Goal: Task Accomplishment & Management: Use online tool/utility

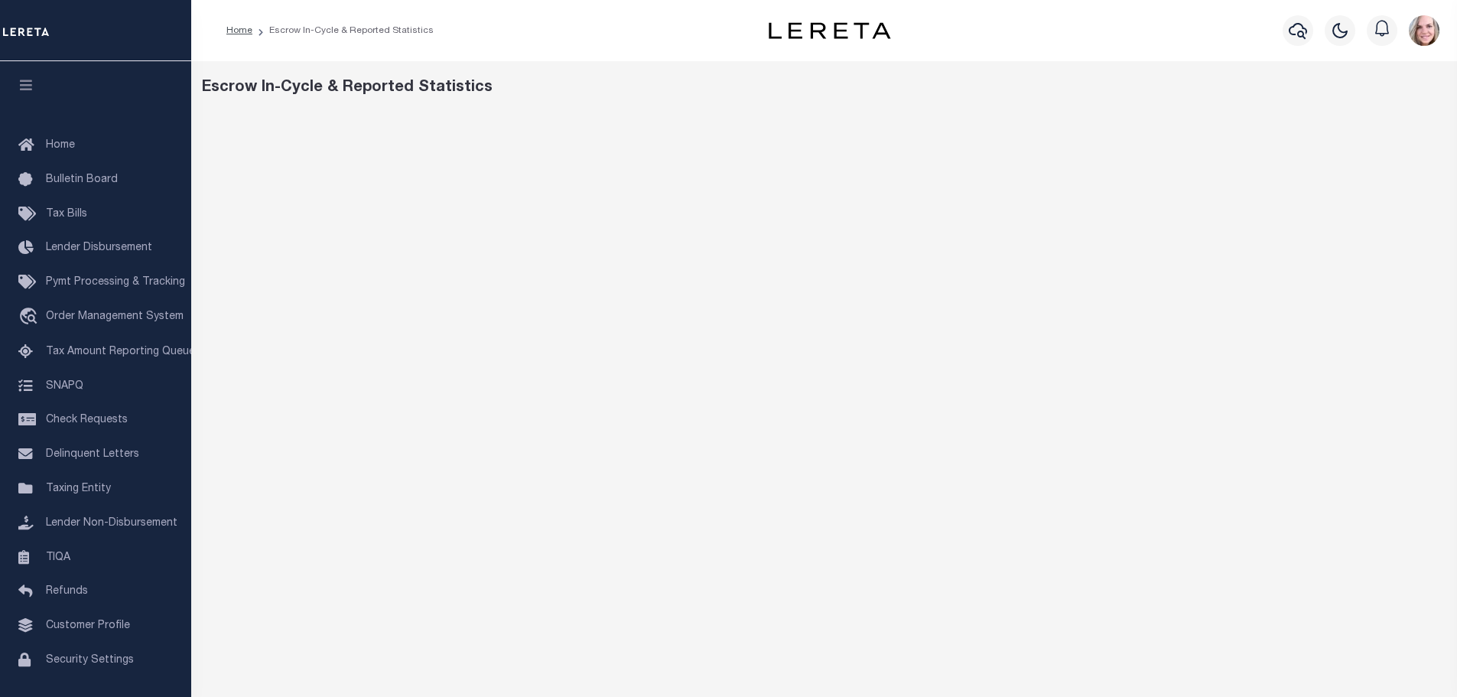
scroll to position [34, 0]
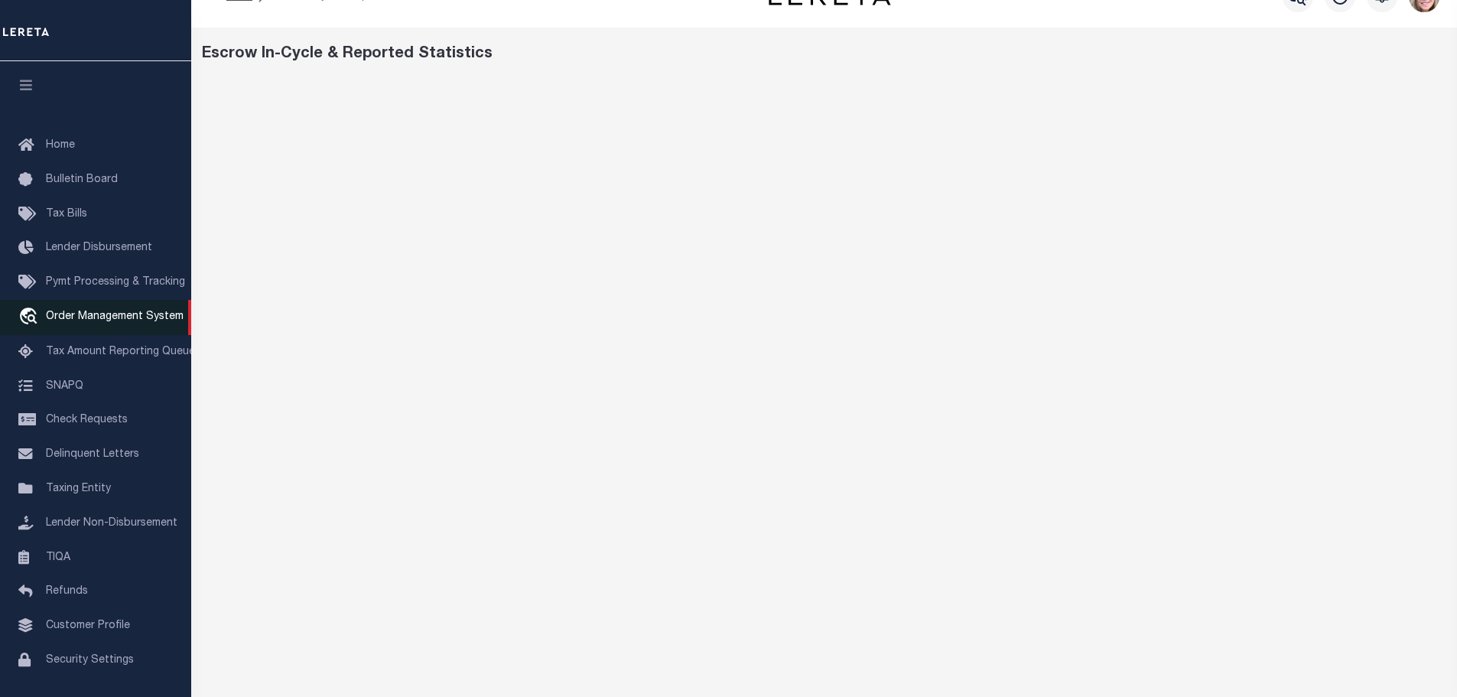
click at [115, 313] on link "travel_explore Order Management System" at bounding box center [95, 317] width 191 height 35
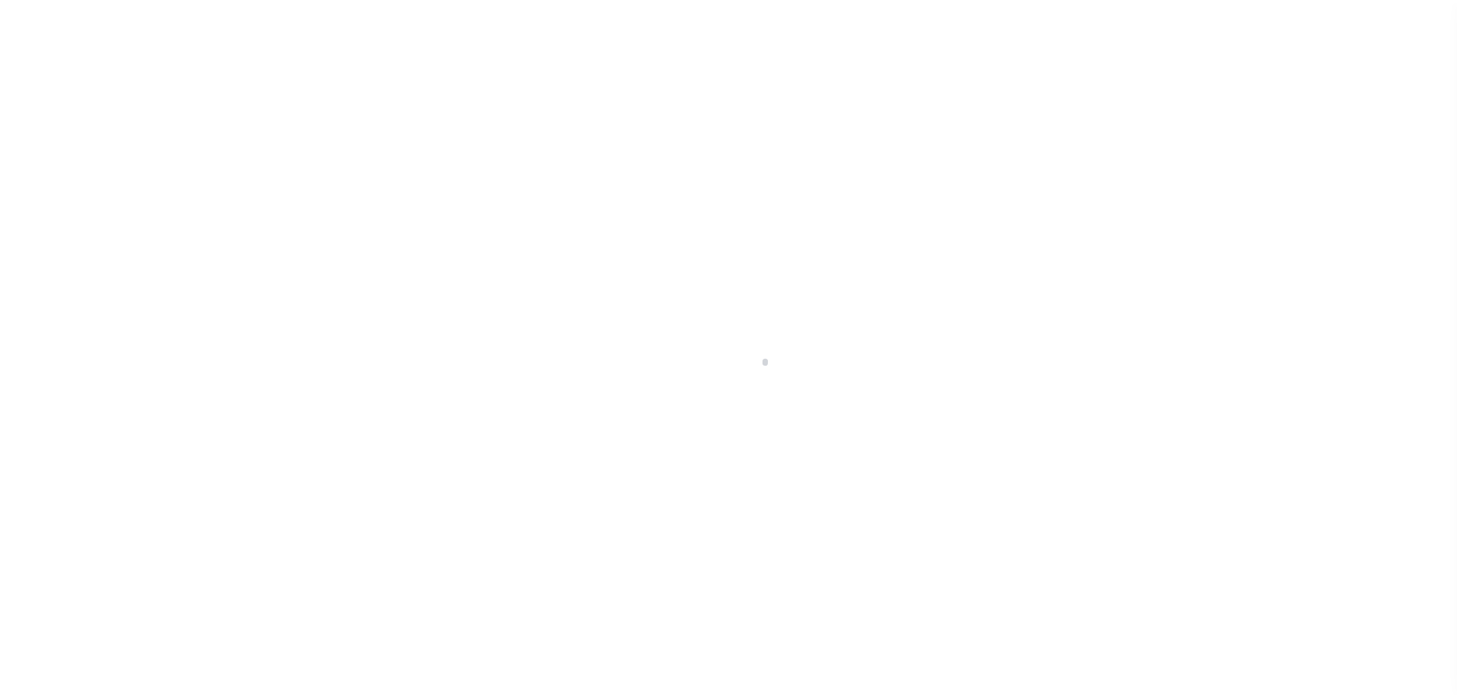
scroll to position [48, 0]
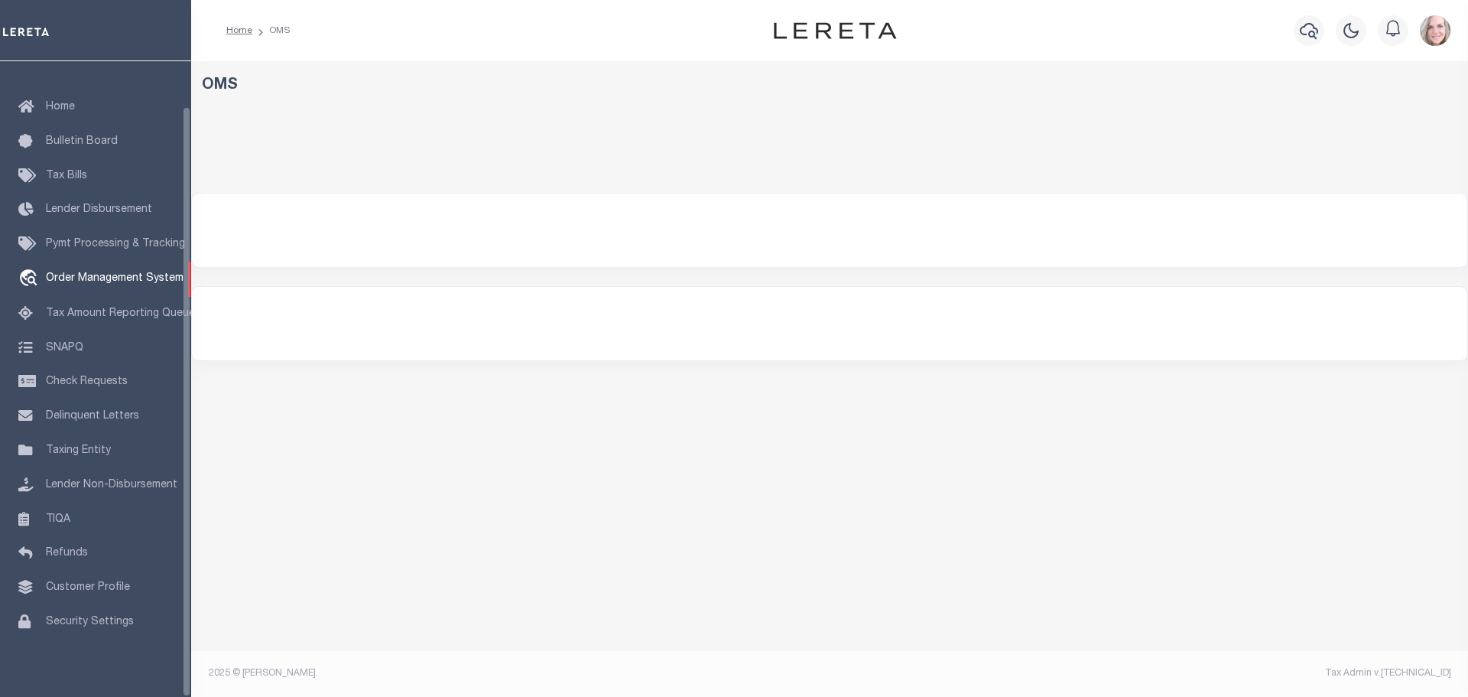
select select "200"
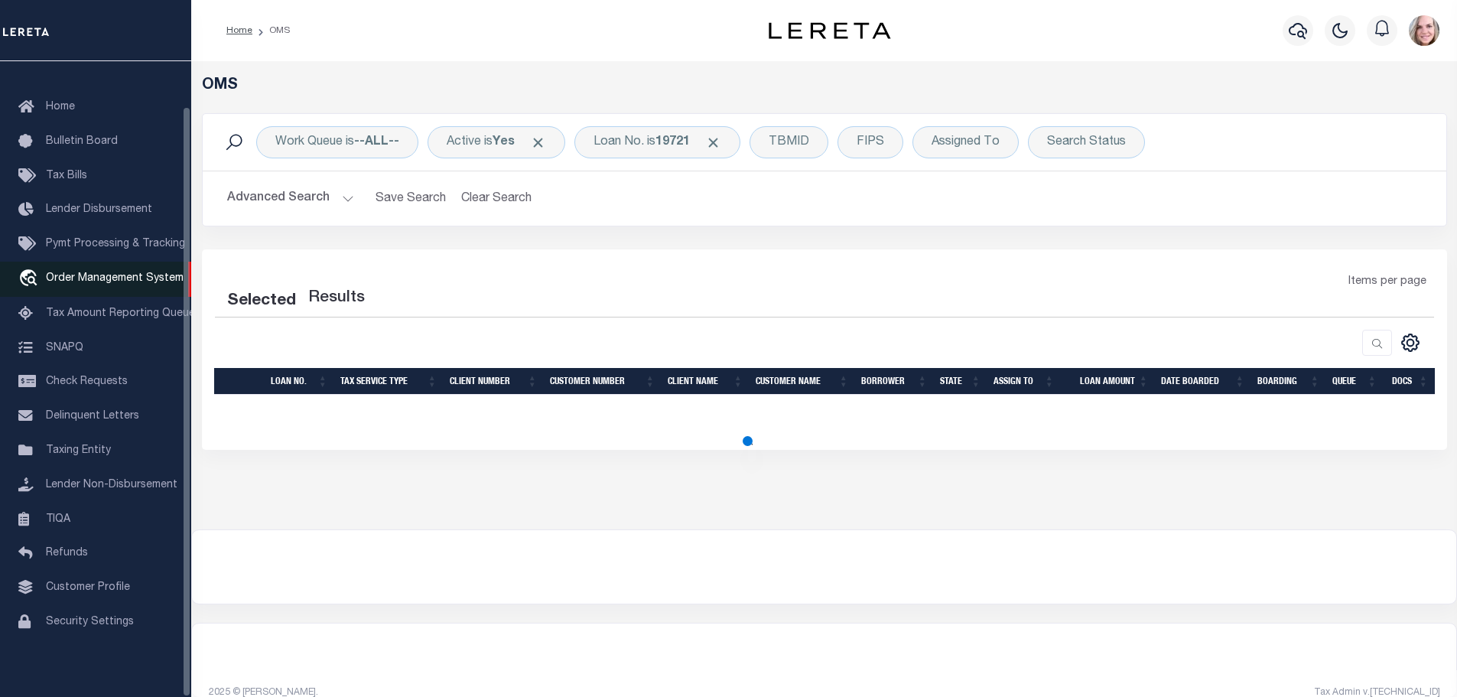
select select "200"
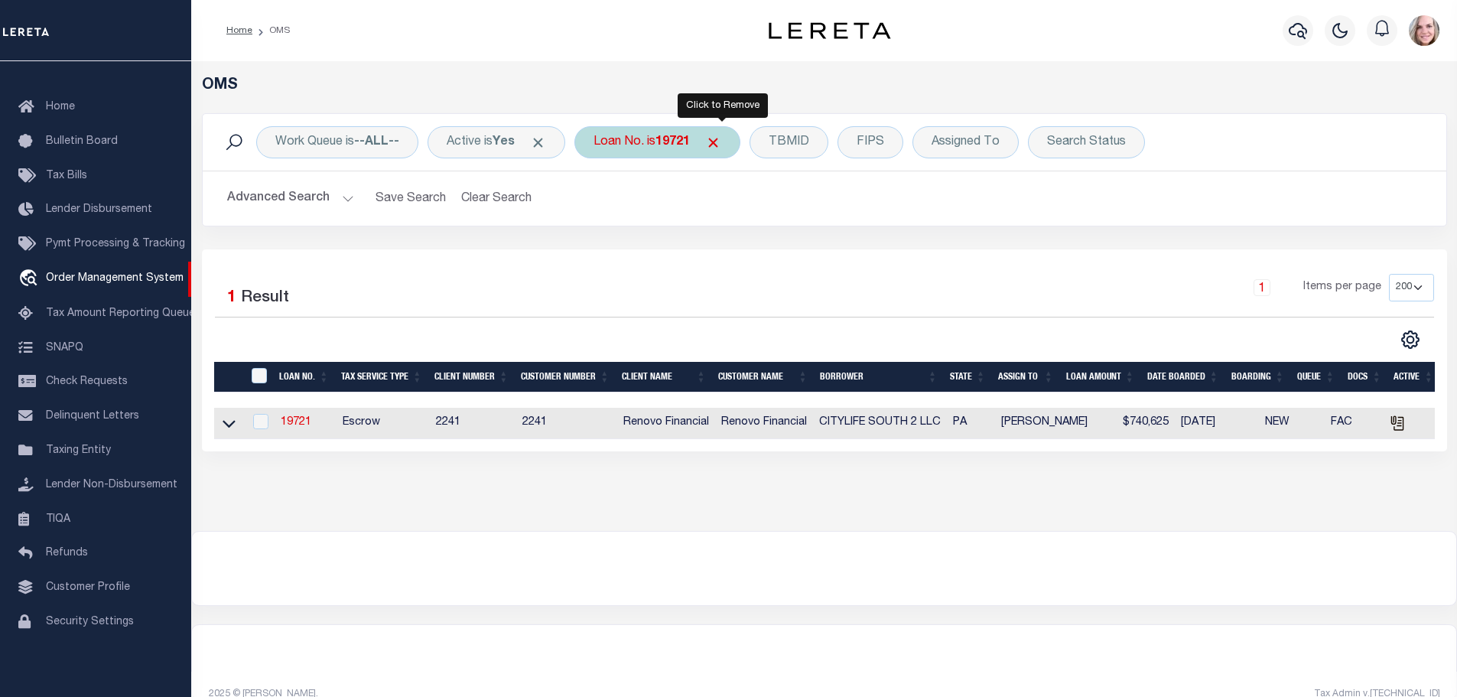
click at [721, 147] on span "Click to Remove" at bounding box center [713, 143] width 16 height 16
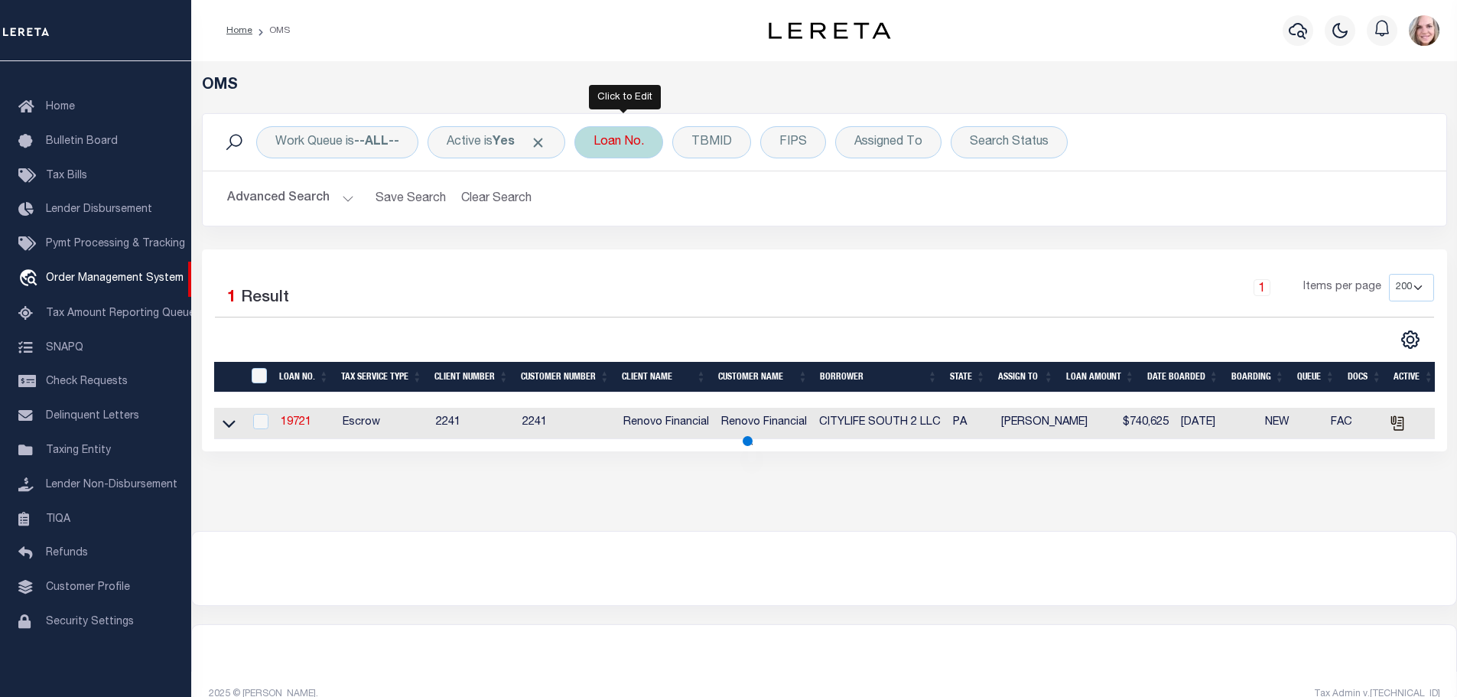
click at [630, 146] on div "Loan No." at bounding box center [618, 142] width 89 height 32
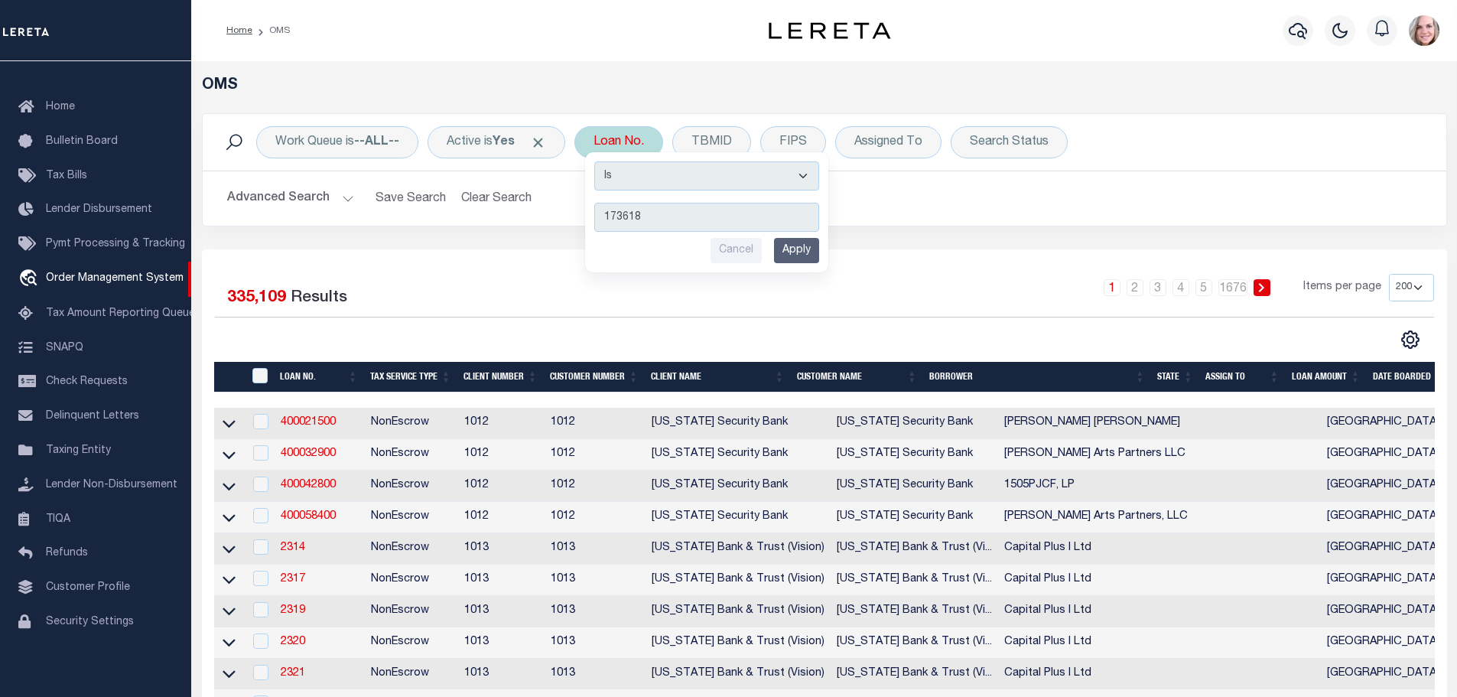
type input "1736180"
click at [801, 255] on input "Apply" at bounding box center [796, 250] width 45 height 25
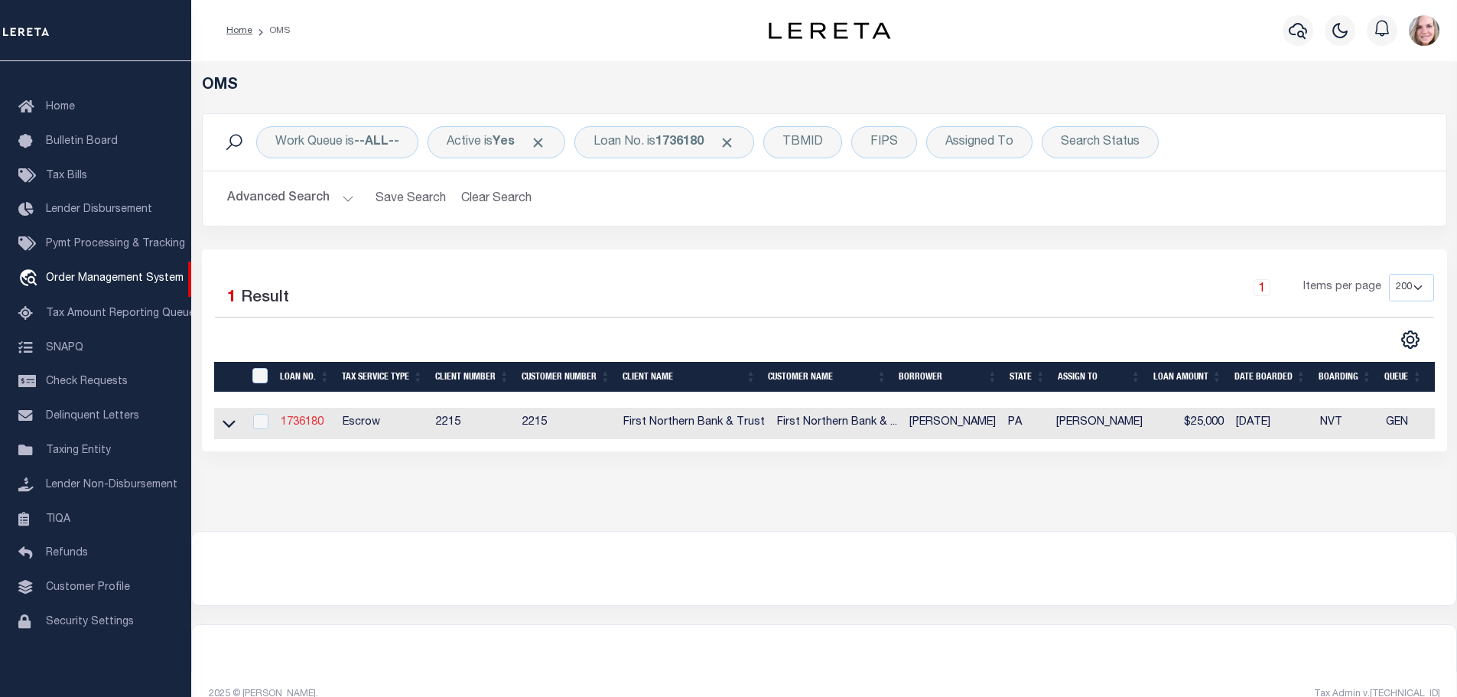
click at [299, 423] on link "1736180" at bounding box center [302, 422] width 43 height 11
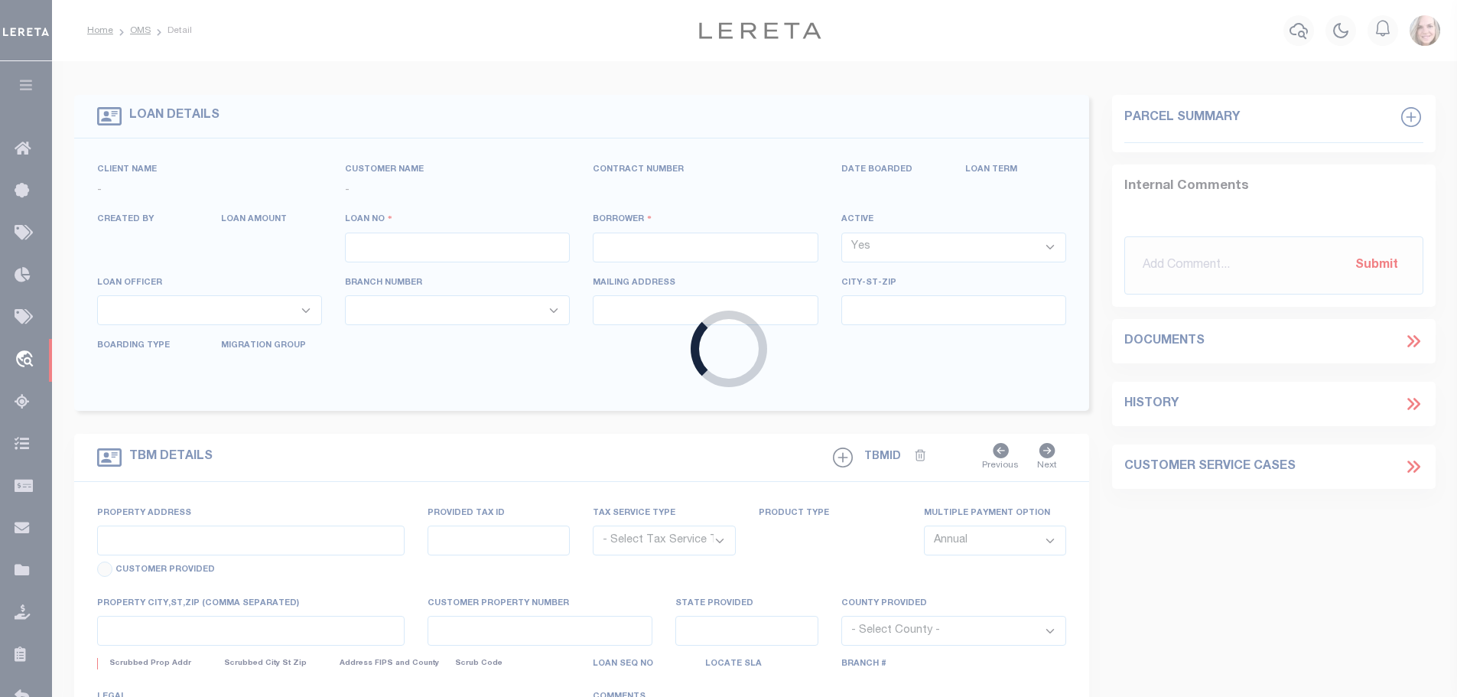
type input "1736180"
type input "[PERSON_NAME]"
select select
select select "Escrow"
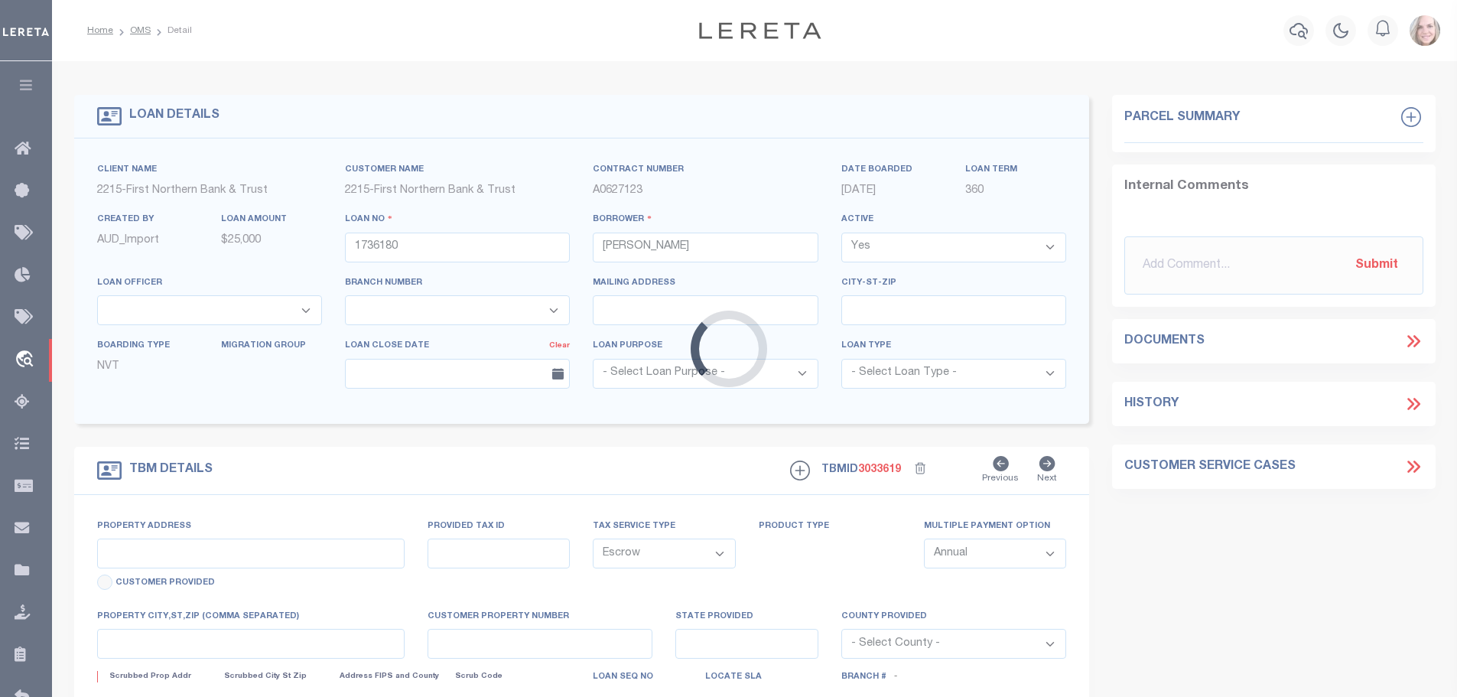
type input "[STREET_ADDRESS][PERSON_NAME]"
type input "28-D9 16 20S"
select select
type input "Roseto PA 18013"
type input "PA"
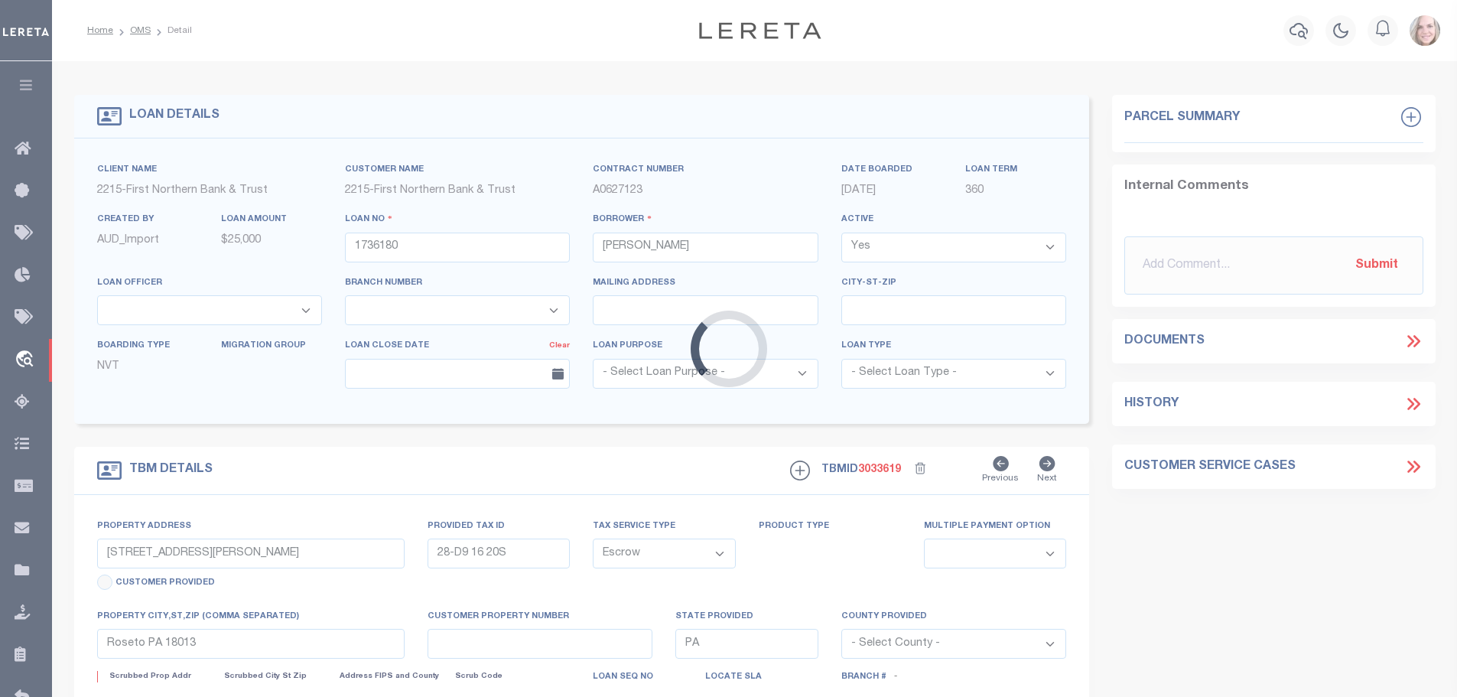
select select
type textarea "Liability subject to parcel provided"
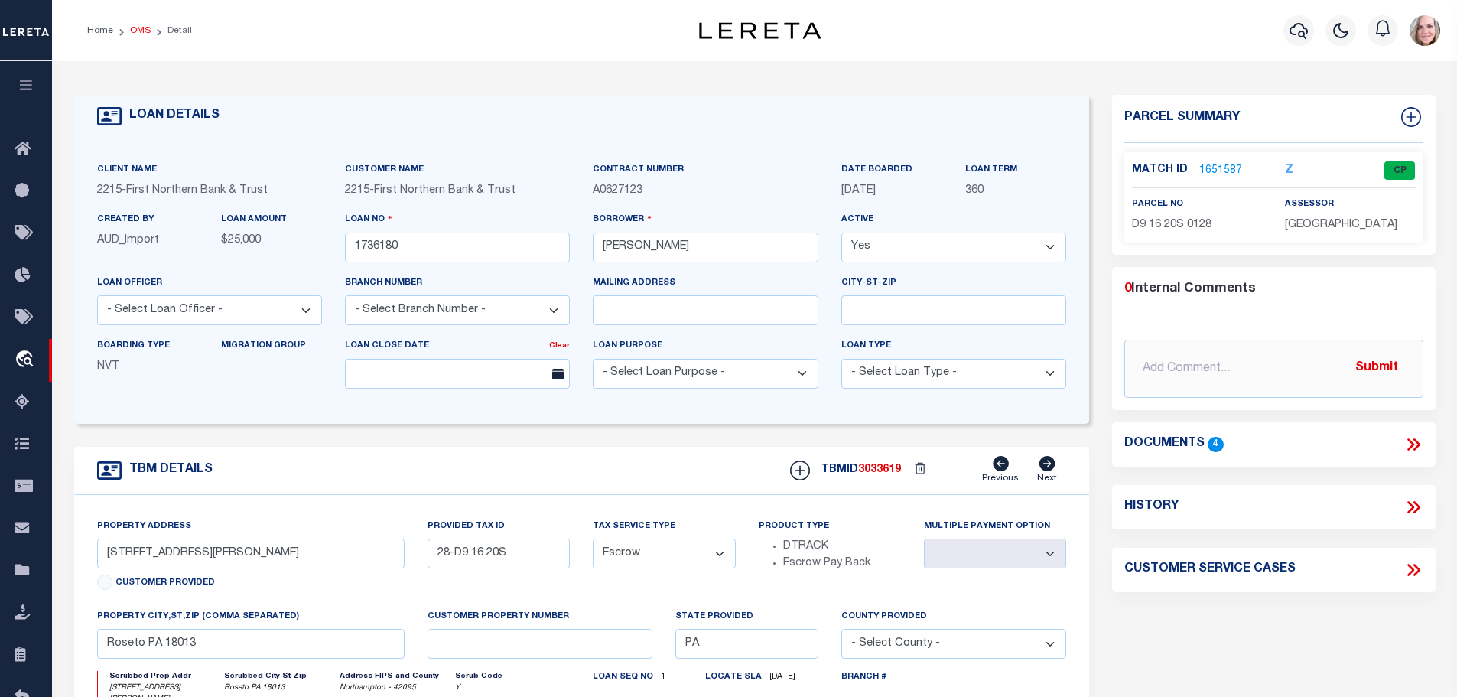
click at [136, 28] on link "OMS" at bounding box center [140, 30] width 21 height 9
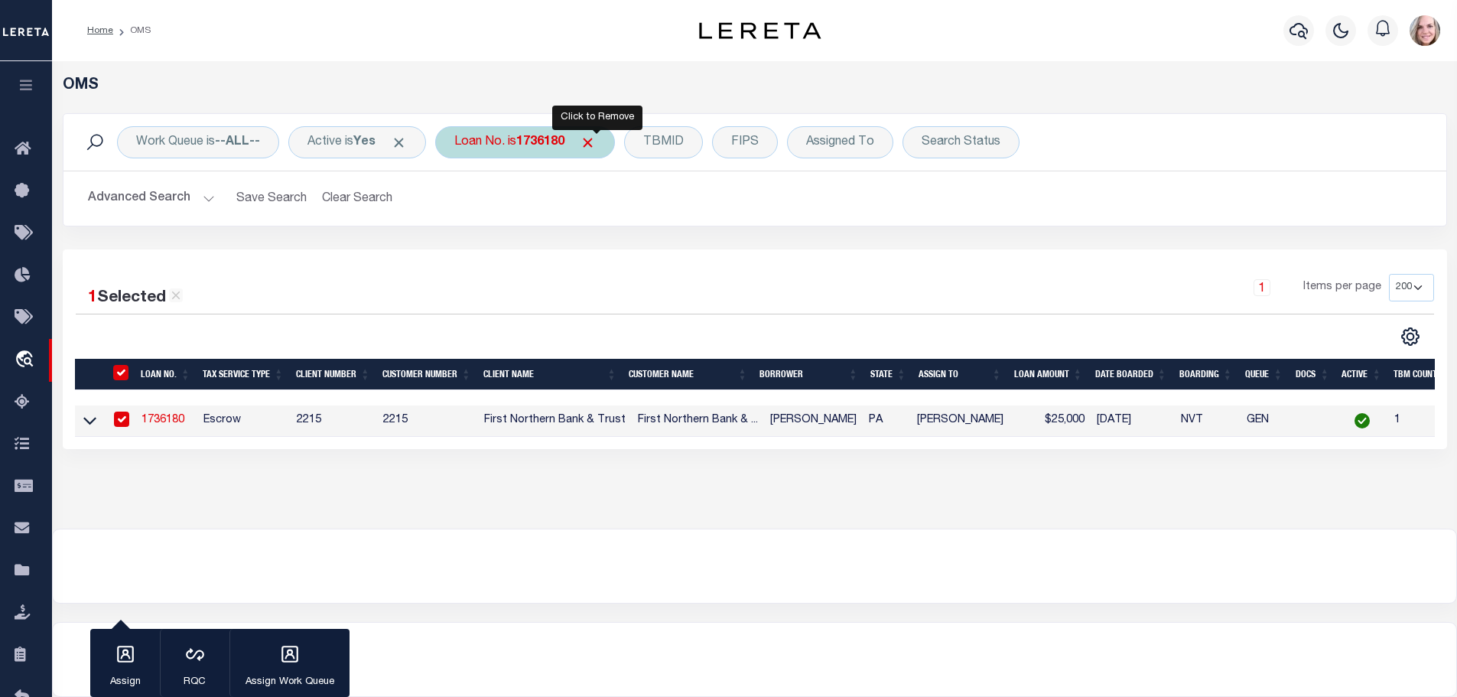
click at [596, 145] on span "Click to Remove" at bounding box center [588, 143] width 16 height 16
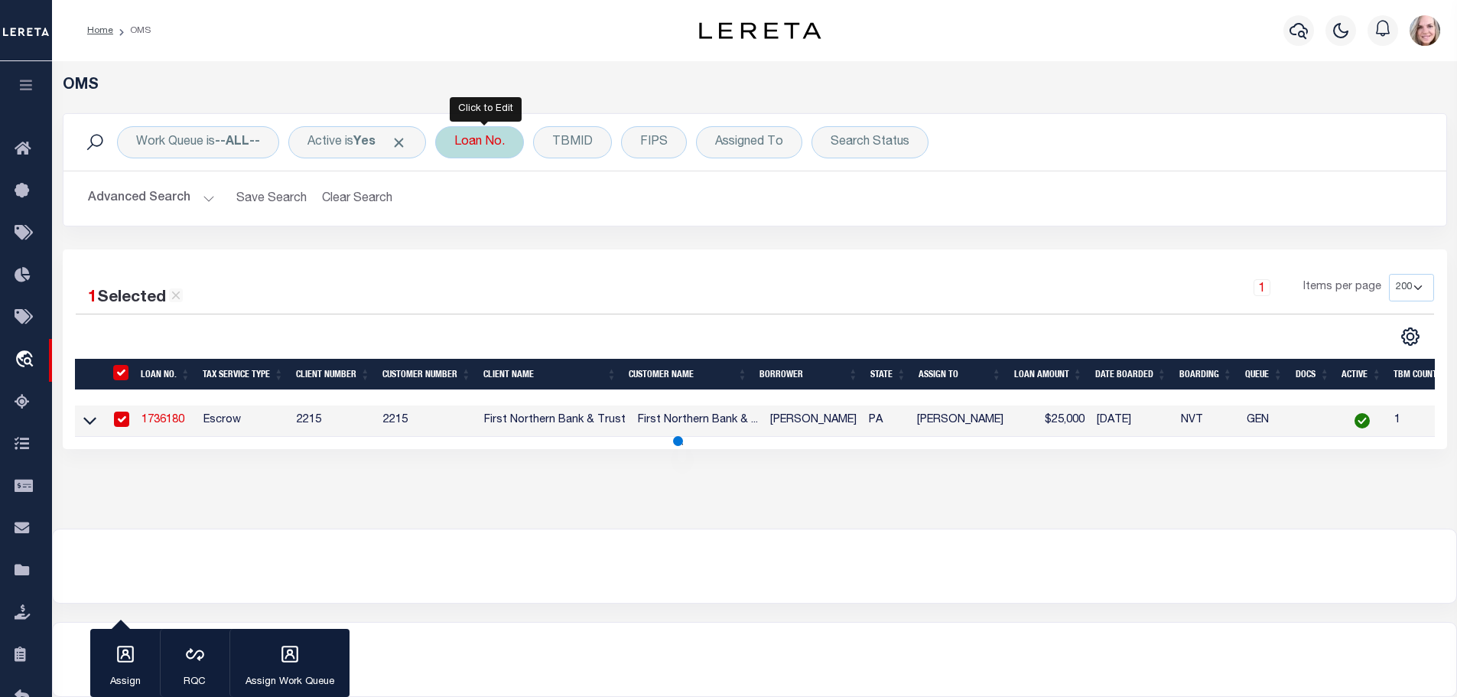
click at [491, 138] on div "Loan No." at bounding box center [479, 142] width 89 height 32
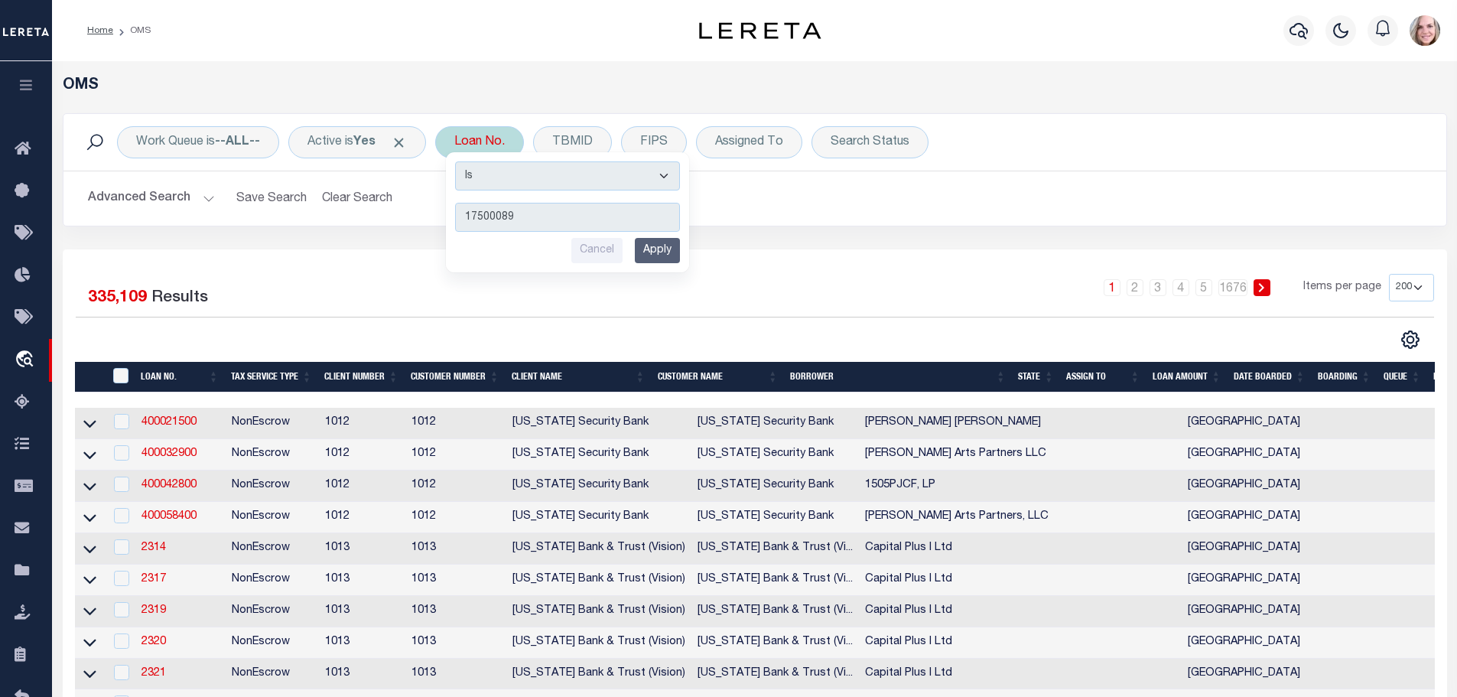
type input "175000891"
click at [665, 257] on input "Apply" at bounding box center [657, 250] width 45 height 25
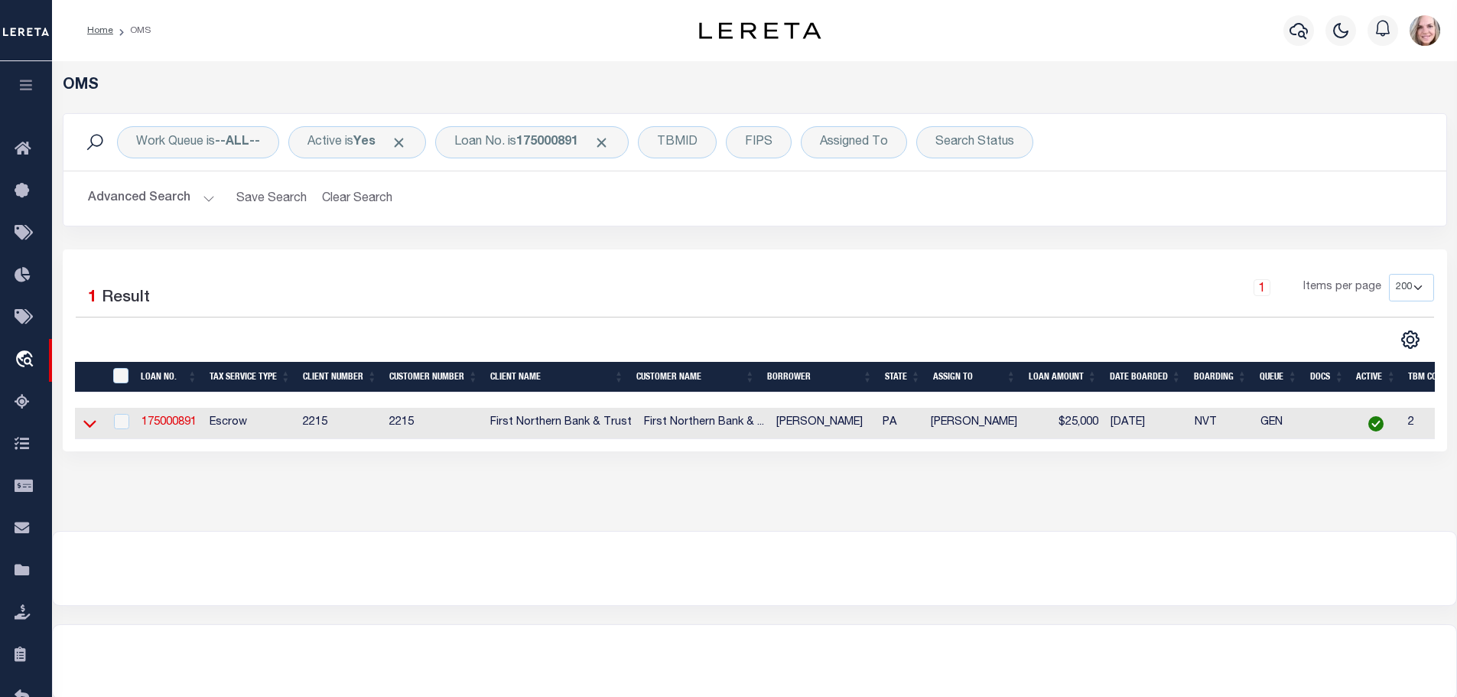
click at [94, 424] on icon at bounding box center [89, 425] width 13 height 8
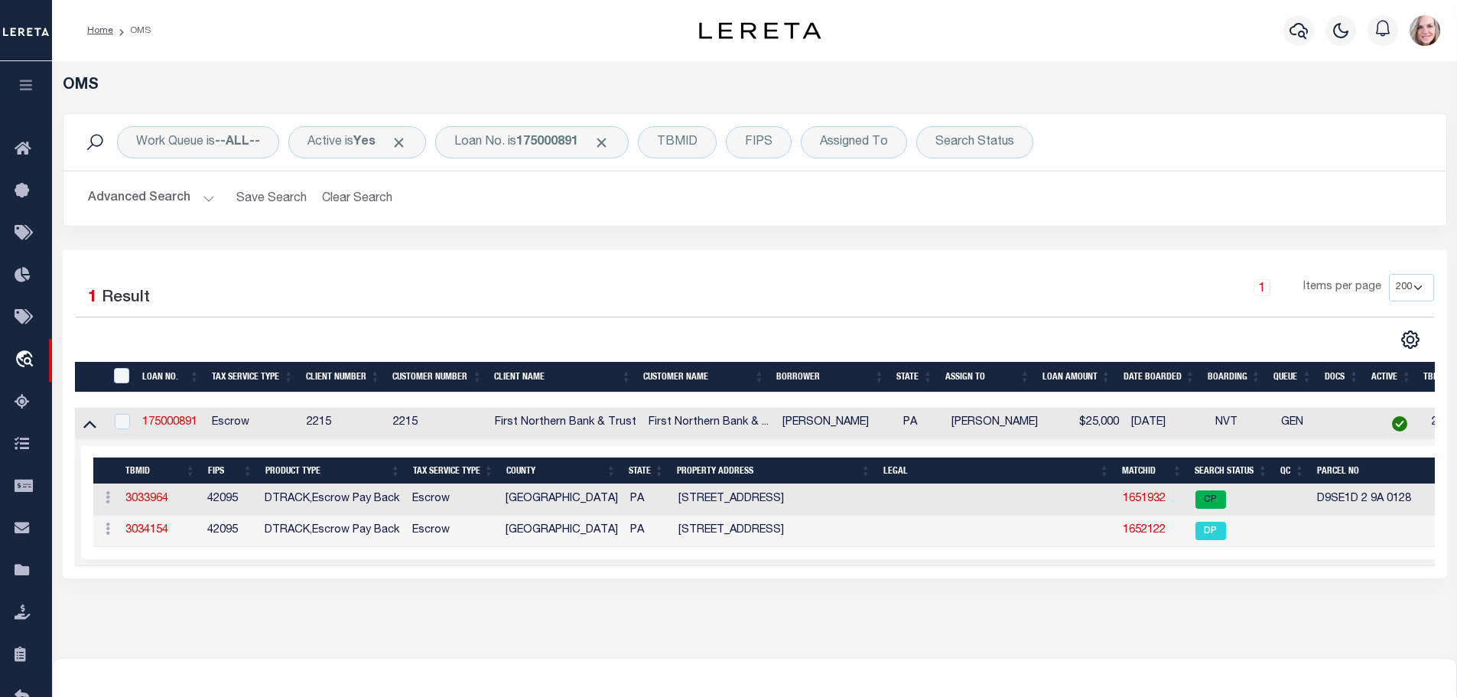
drag, startPoint x: 184, startPoint y: 427, endPoint x: 195, endPoint y: 428, distance: 10.7
click at [184, 427] on link "175000891" at bounding box center [169, 422] width 55 height 11
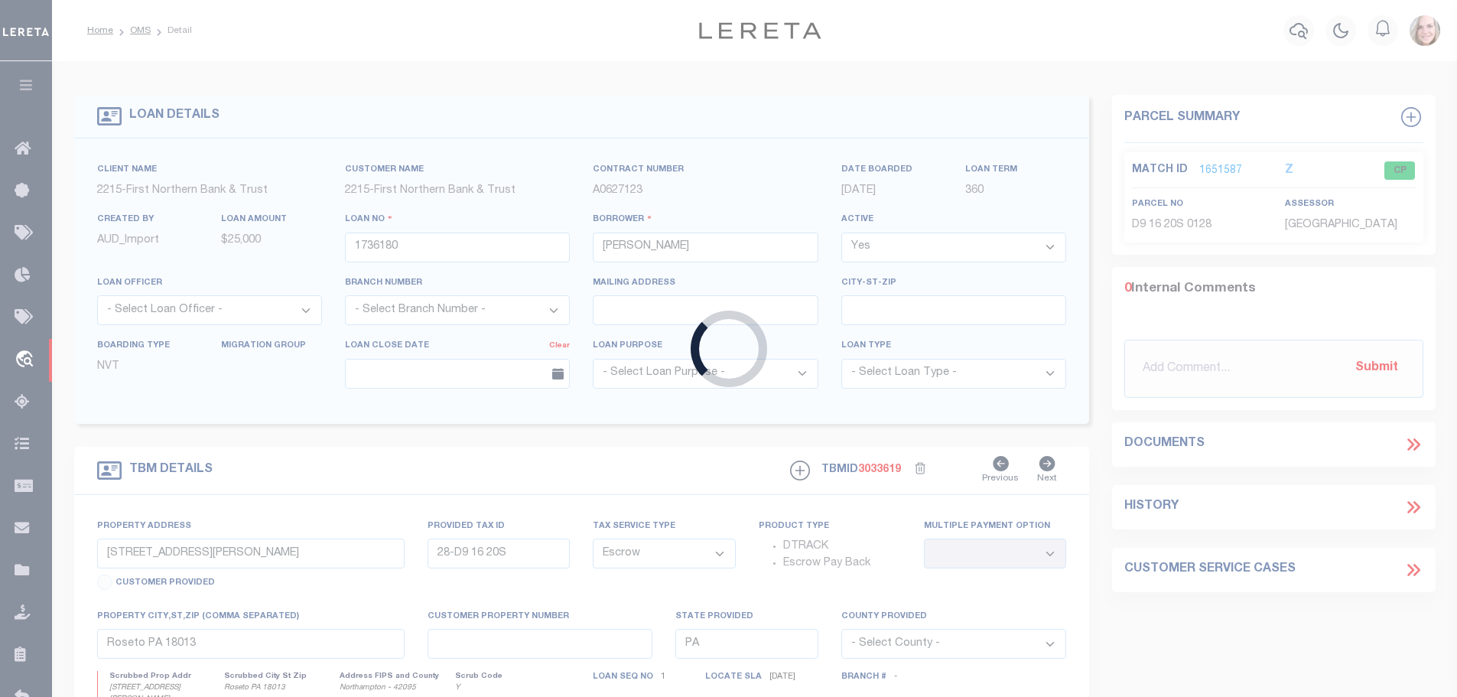
type input "175000891"
type input "[PERSON_NAME]"
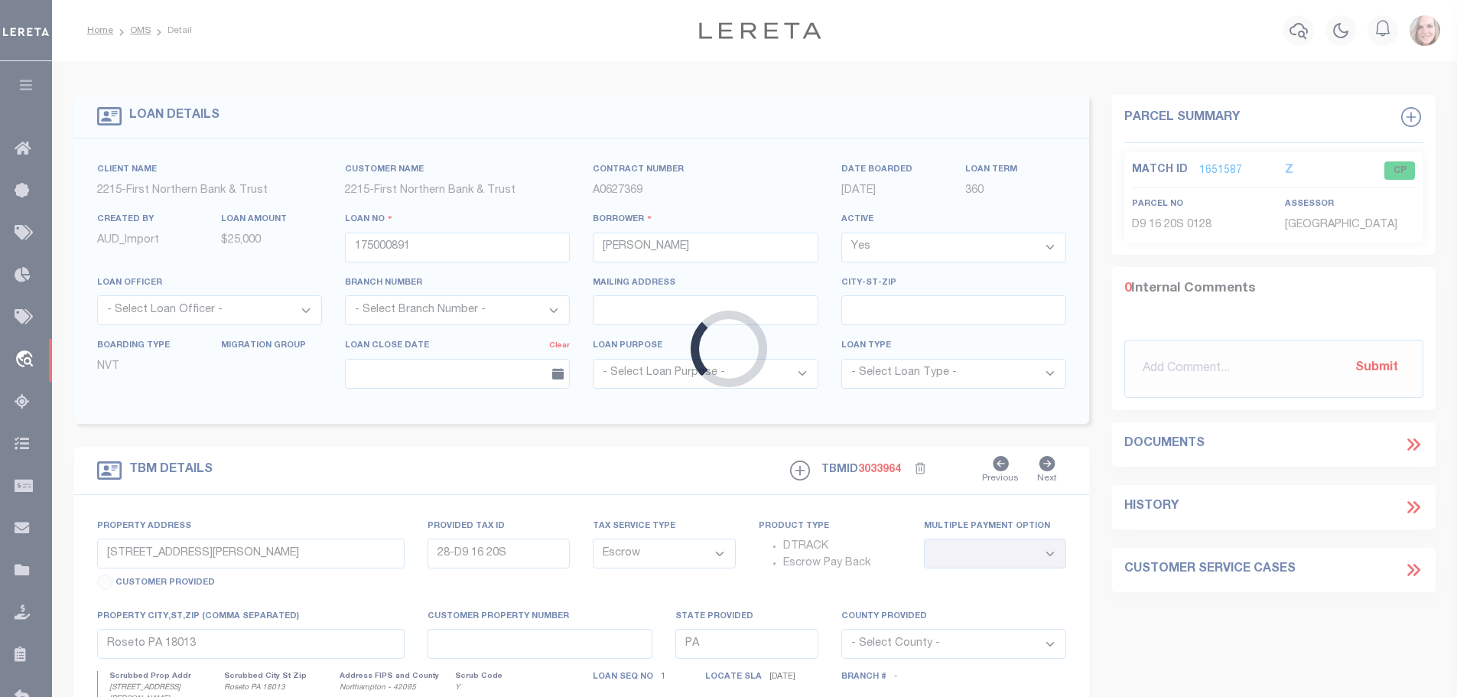
type input "[STREET_ADDRESS]"
type input "D9SE1D 2 9A-0128"
select select
type input "ROSETO PA 18013"
select select
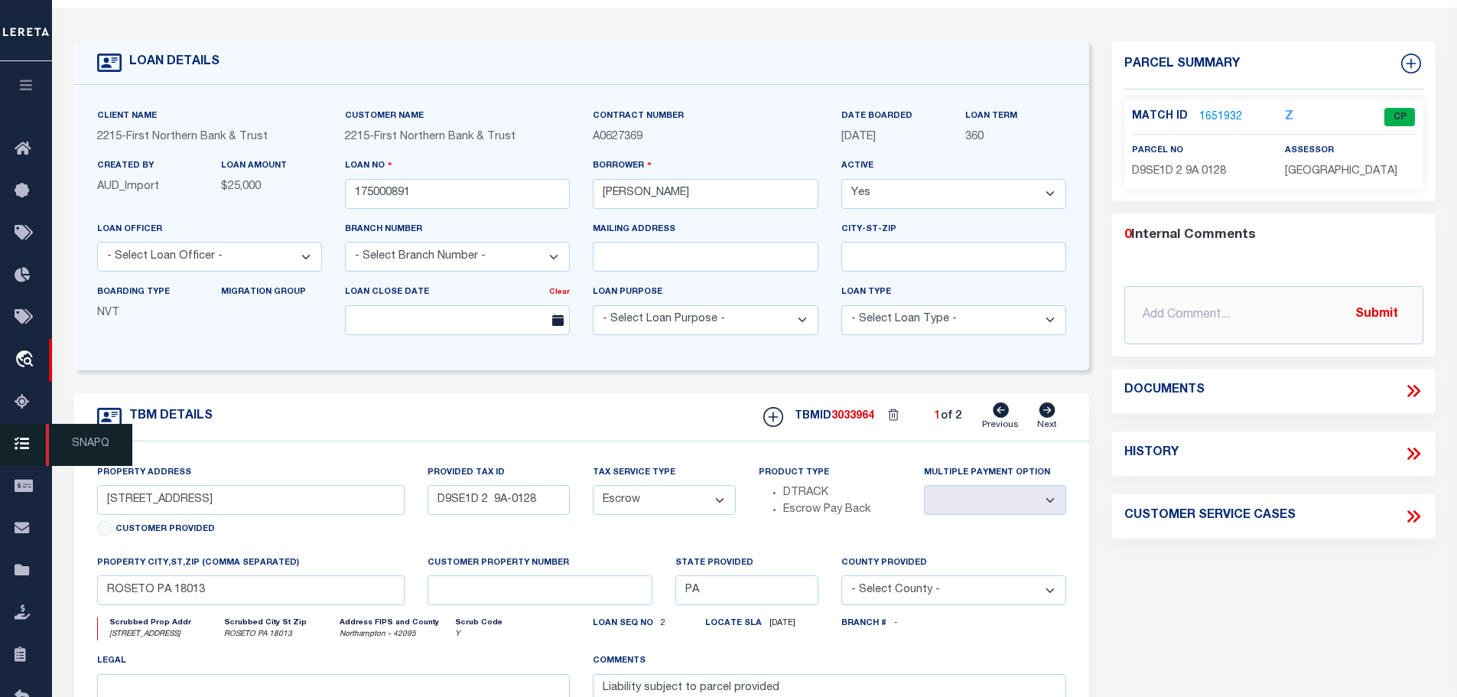
scroll to position [153, 0]
